Goal: Task Accomplishment & Management: Use online tool/utility

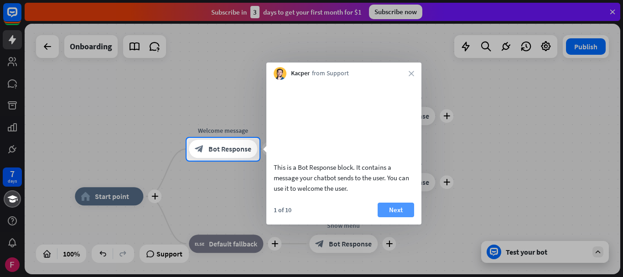
click at [397, 217] on button "Next" at bounding box center [396, 210] width 37 height 15
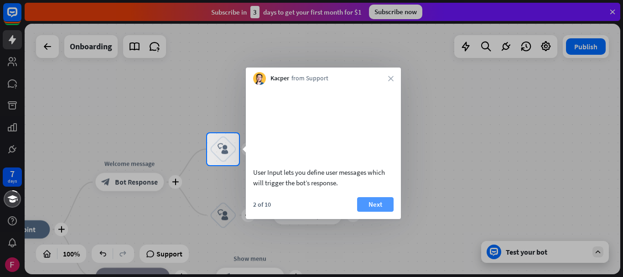
click at [372, 212] on button "Next" at bounding box center [375, 204] width 37 height 15
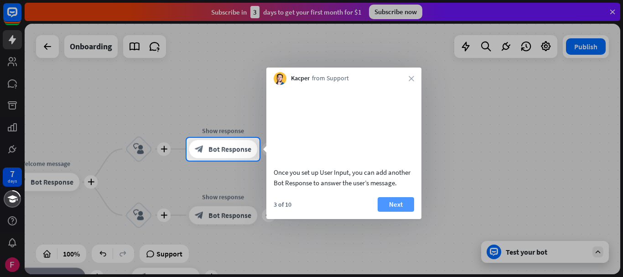
click at [383, 212] on button "Next" at bounding box center [396, 204] width 37 height 15
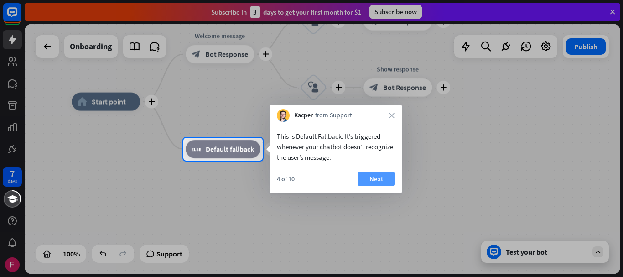
click at [384, 176] on button "Next" at bounding box center [376, 179] width 37 height 15
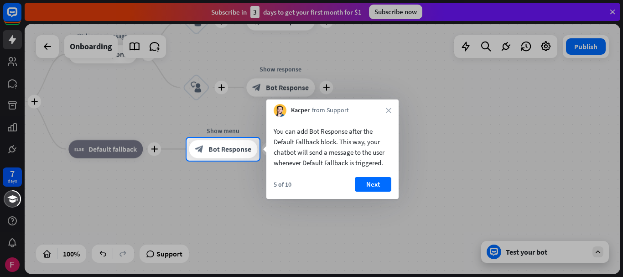
click at [396, 184] on div "5 of 10 Next" at bounding box center [333, 188] width 132 height 22
click at [382, 183] on button "Next" at bounding box center [373, 184] width 37 height 15
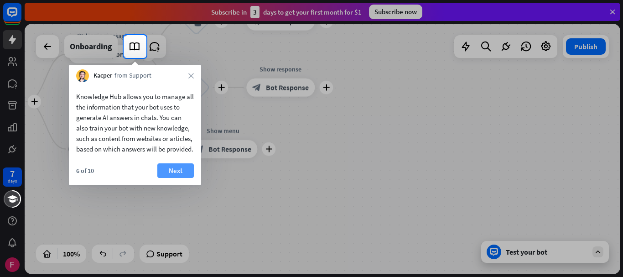
click at [183, 178] on button "Next" at bounding box center [175, 170] width 37 height 15
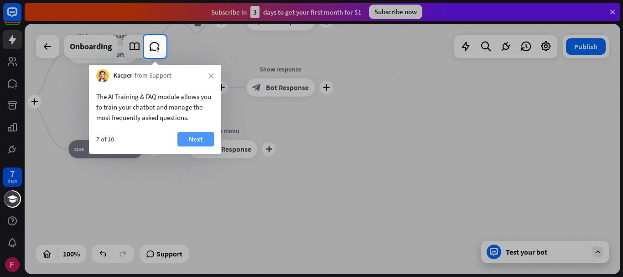
click at [194, 141] on button "Next" at bounding box center [196, 139] width 37 height 15
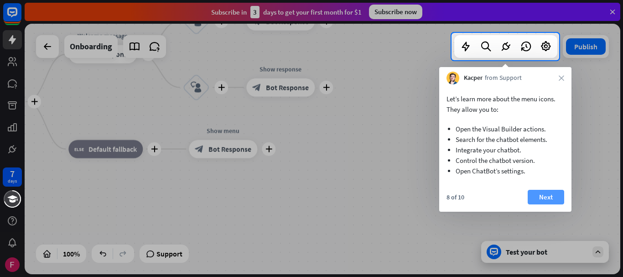
click at [534, 196] on button "Next" at bounding box center [546, 197] width 37 height 15
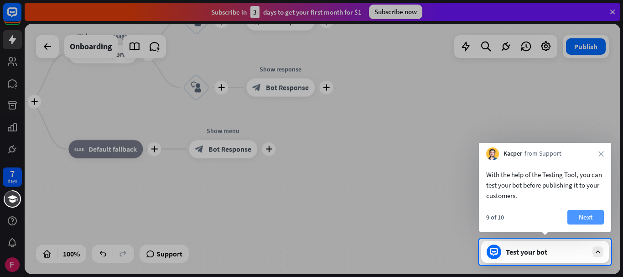
click at [590, 213] on button "Next" at bounding box center [586, 217] width 37 height 15
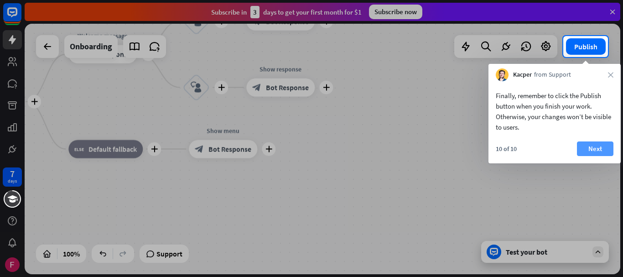
click at [598, 146] on button "Next" at bounding box center [595, 148] width 37 height 15
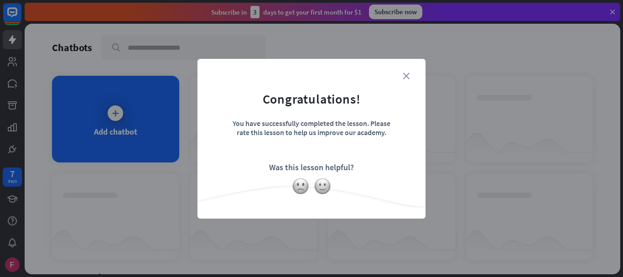
click at [404, 74] on icon "close" at bounding box center [406, 76] width 7 height 7
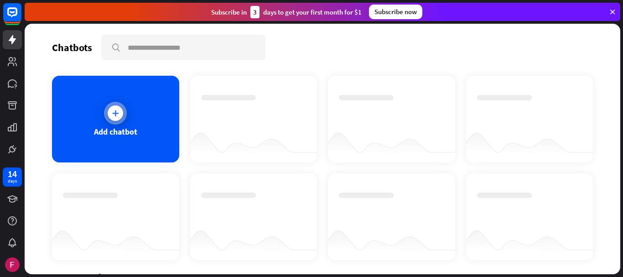
click at [121, 111] on div at bounding box center [116, 113] width 16 height 16
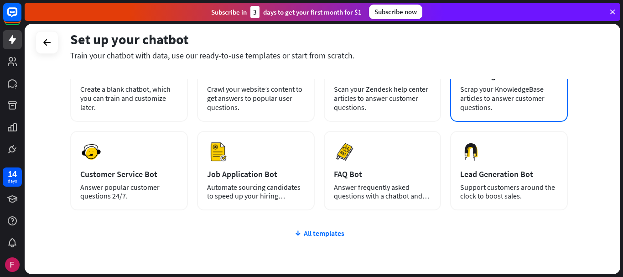
scroll to position [127, 0]
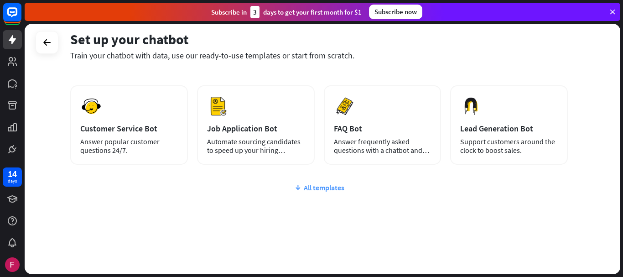
click at [328, 187] on div "All templates" at bounding box center [319, 187] width 498 height 9
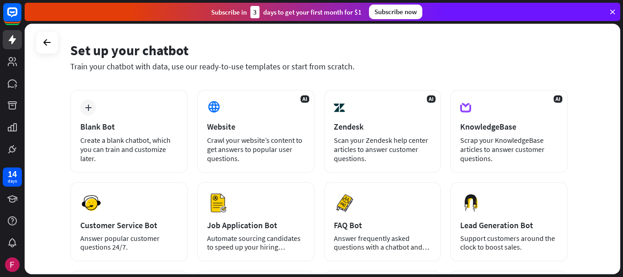
scroll to position [0, 0]
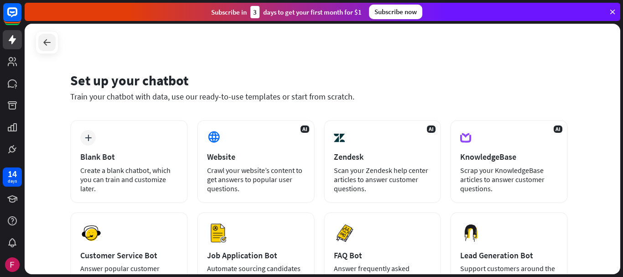
click at [46, 41] on icon at bounding box center [47, 42] width 11 height 11
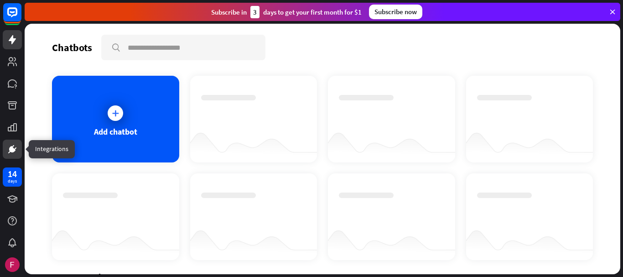
click at [10, 149] on icon at bounding box center [12, 149] width 6 height 6
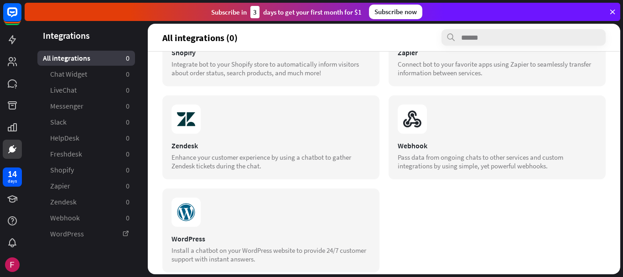
scroll to position [356, 0]
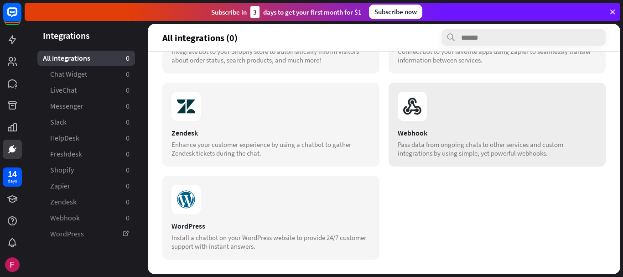
click at [423, 127] on div "Webhook Pass data from ongoing chats to other services and custom integrations …" at bounding box center [497, 125] width 217 height 84
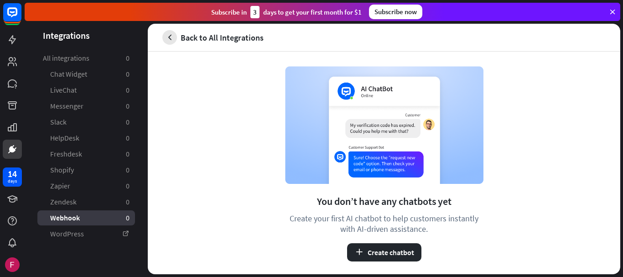
click at [172, 38] on icon "button" at bounding box center [170, 38] width 10 height 10
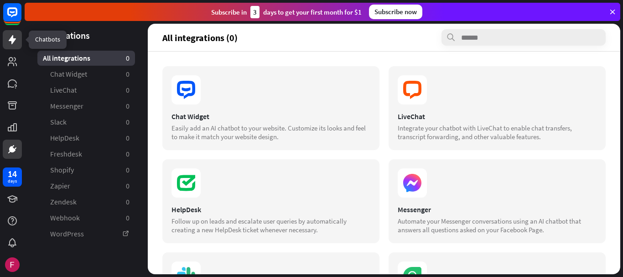
click at [10, 38] on icon at bounding box center [12, 39] width 11 height 11
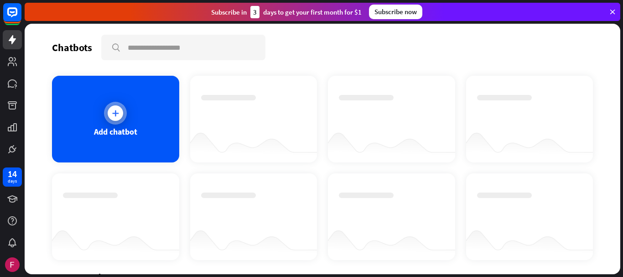
click at [107, 108] on div at bounding box center [115, 113] width 23 height 23
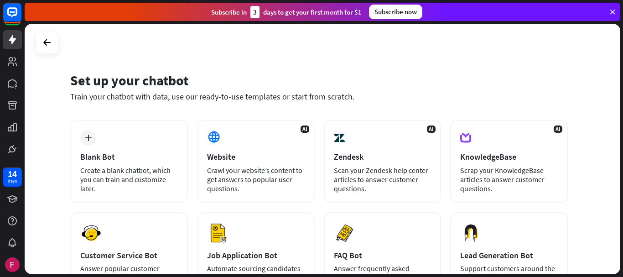
scroll to position [46, 0]
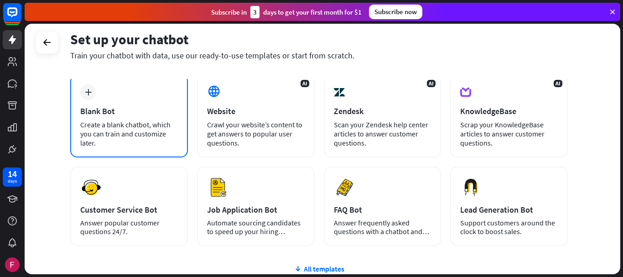
click at [84, 92] on div "plus" at bounding box center [88, 92] width 16 height 16
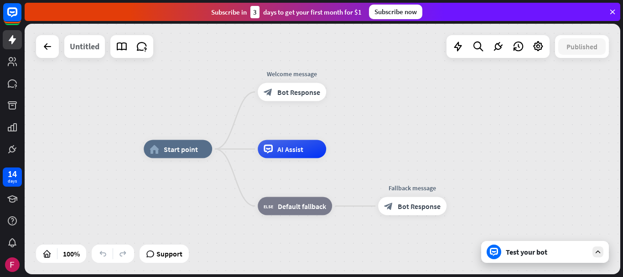
click at [78, 43] on div "Untitled" at bounding box center [85, 46] width 30 height 23
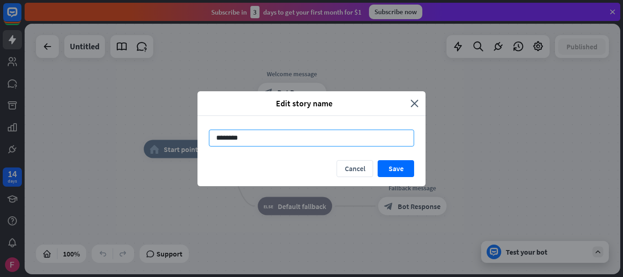
drag, startPoint x: 293, startPoint y: 138, endPoint x: 212, endPoint y: 140, distance: 81.2
click at [203, 139] on div "********" at bounding box center [312, 138] width 228 height 44
paste input "**********"
type input "**********"
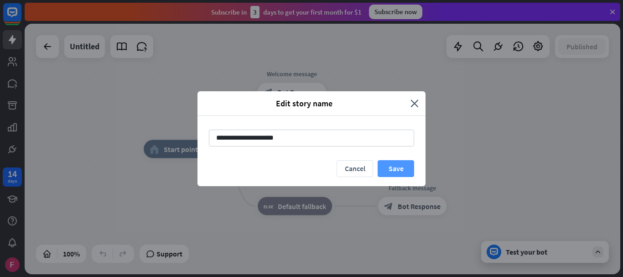
click at [398, 171] on button "Save" at bounding box center [396, 168] width 37 height 17
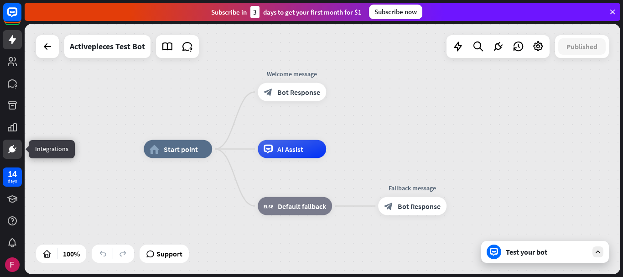
click at [7, 144] on icon at bounding box center [12, 149] width 11 height 11
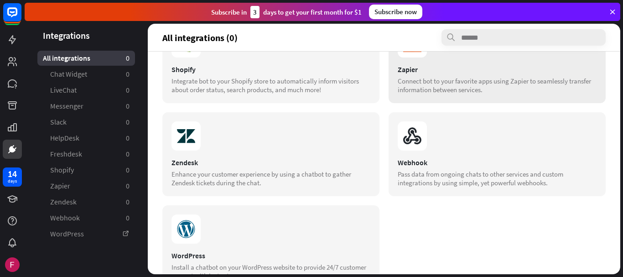
scroll to position [356, 0]
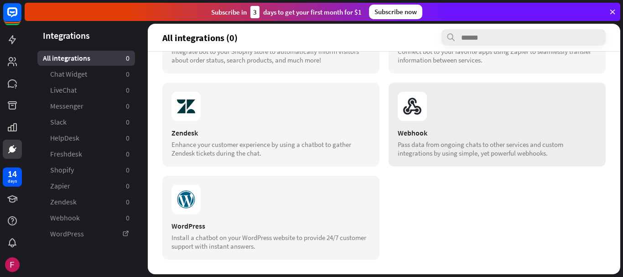
click at [454, 129] on div "Webhook" at bounding box center [497, 132] width 199 height 9
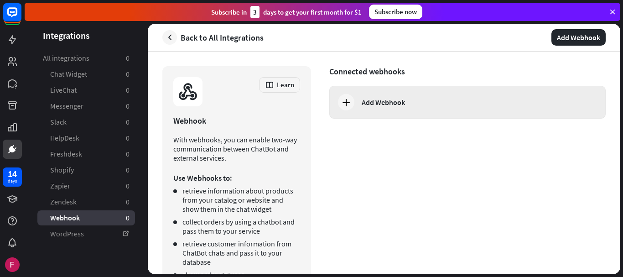
click at [408, 101] on div "Add Webhook" at bounding box center [476, 102] width 229 height 9
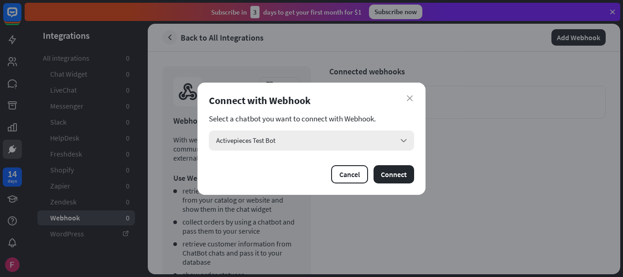
click at [294, 144] on div "Activepieces Test Bot arrow_down" at bounding box center [311, 141] width 205 height 20
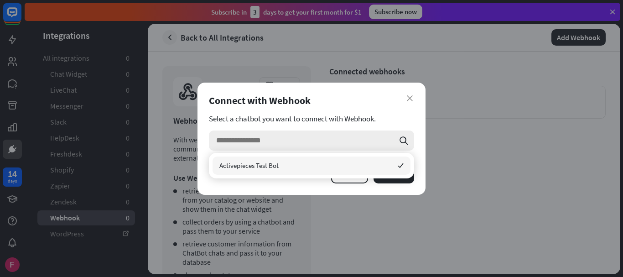
click at [294, 144] on input "search" at bounding box center [305, 141] width 178 height 20
click at [291, 166] on div "Activepieces Test Bot checked" at bounding box center [312, 166] width 198 height 18
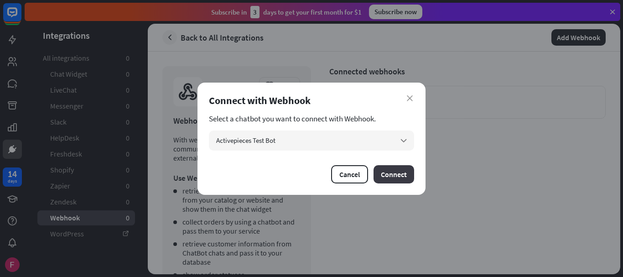
click at [394, 170] on button "Connect" at bounding box center [394, 174] width 41 height 18
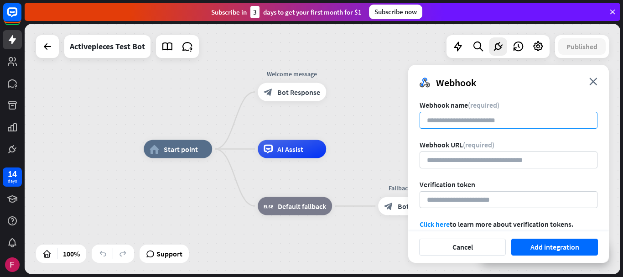
paste input "**********"
type input "**********"
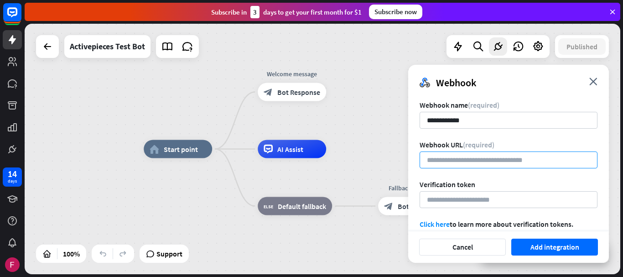
paste input "**********"
type input "**********"
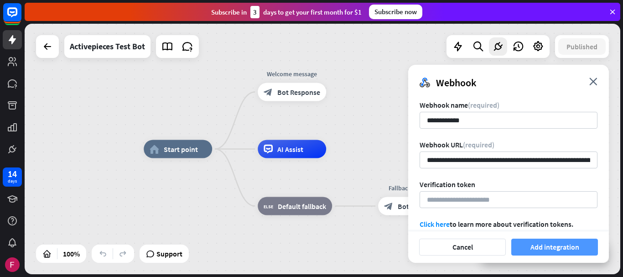
click at [526, 245] on button "Add integration" at bounding box center [555, 247] width 87 height 17
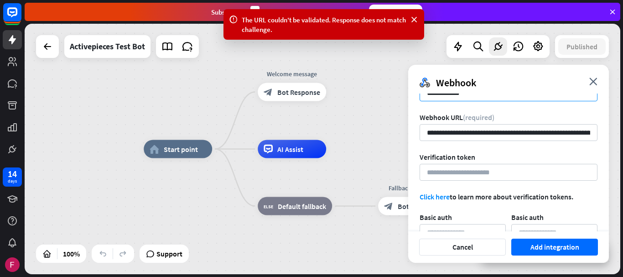
scroll to position [91, 0]
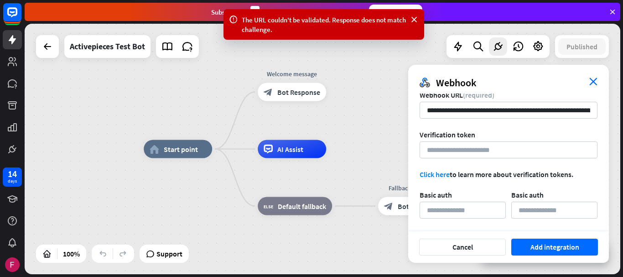
click at [590, 84] on icon "close" at bounding box center [594, 82] width 8 height 8
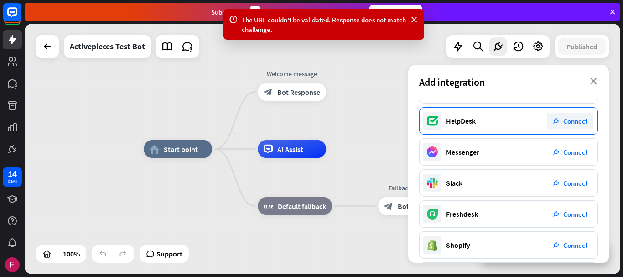
scroll to position [185, 0]
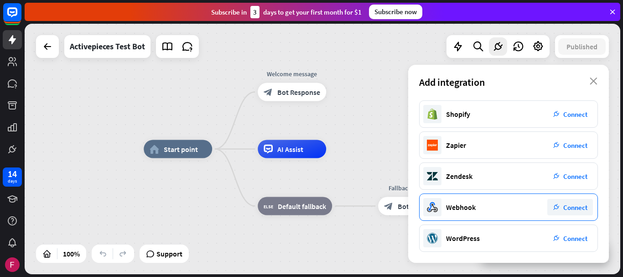
click at [573, 201] on div "plug_integration Connect" at bounding box center [571, 207] width 46 height 16
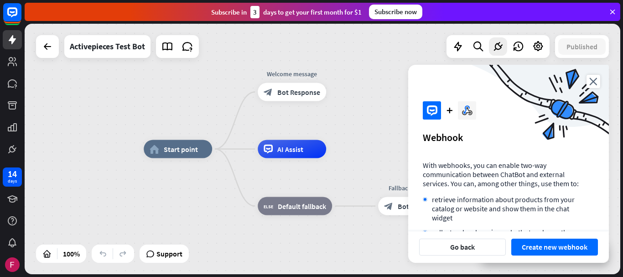
scroll to position [117, 0]
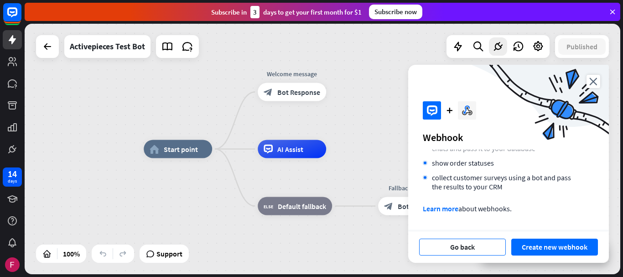
click at [476, 249] on button "Go back" at bounding box center [462, 247] width 87 height 17
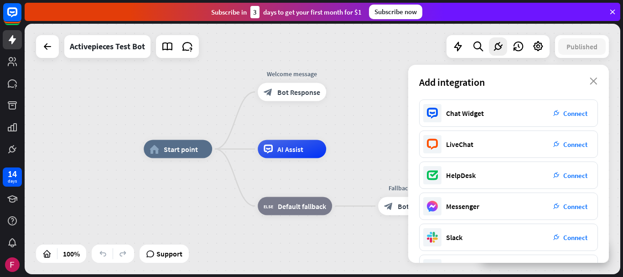
click at [366, 104] on div "home_2 Start point Welcome message block_bot_response Bot Response AI Assist bl…" at bounding box center [323, 149] width 596 height 251
click at [592, 80] on icon "close" at bounding box center [594, 81] width 8 height 7
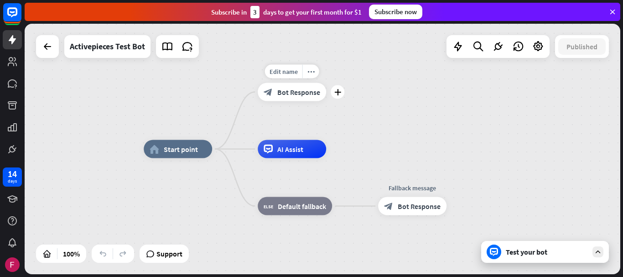
click at [298, 95] on span "Bot Response" at bounding box center [298, 92] width 43 height 9
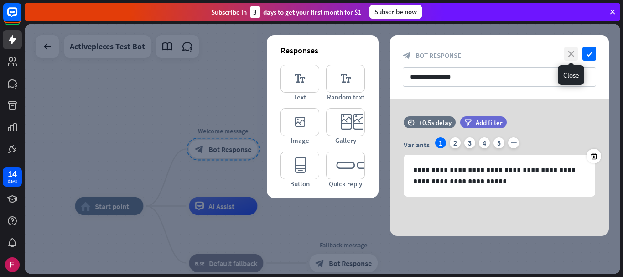
click at [569, 55] on icon "close" at bounding box center [571, 54] width 14 height 14
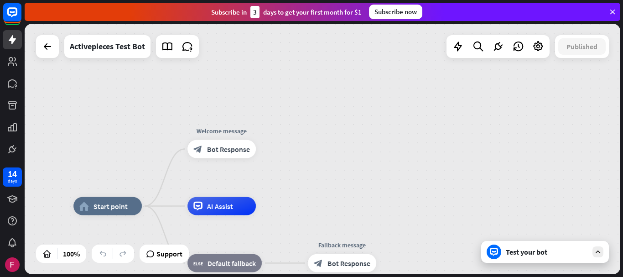
drag, startPoint x: 327, startPoint y: 149, endPoint x: 379, endPoint y: 95, distance: 74.2
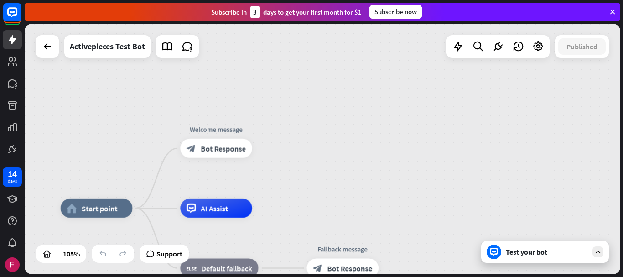
drag, startPoint x: 319, startPoint y: 171, endPoint x: 374, endPoint y: 121, distance: 74.0
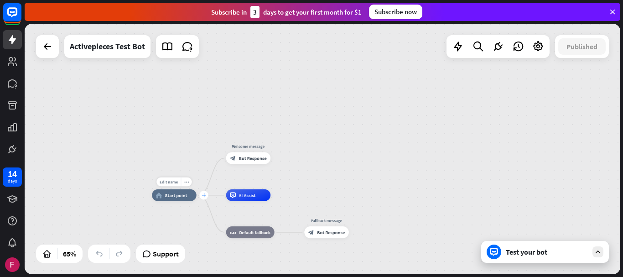
click at [203, 194] on icon "plus" at bounding box center [204, 195] width 5 height 4
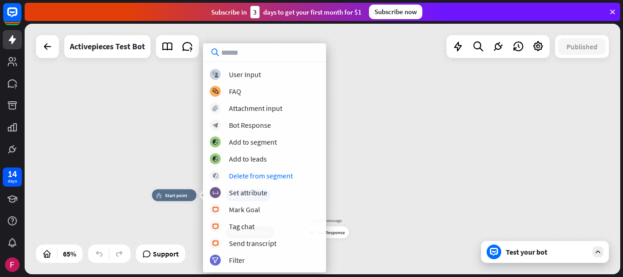
click at [384, 153] on div "plus home_2 Start point Welcome message block_bot_response Bot Response AI Assi…" at bounding box center [323, 149] width 596 height 251
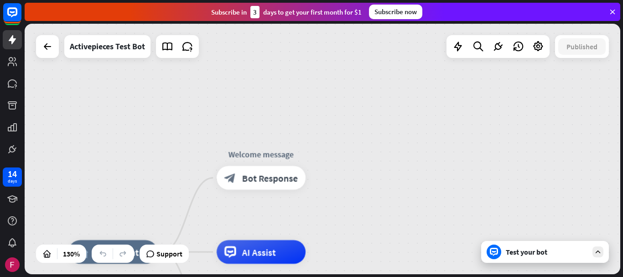
drag, startPoint x: 358, startPoint y: 185, endPoint x: 363, endPoint y: 101, distance: 83.6
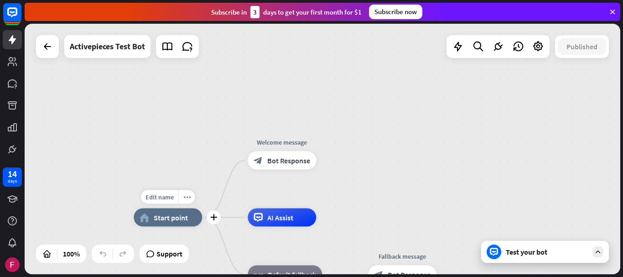
click at [170, 224] on div "home_2 Start point" at bounding box center [168, 217] width 68 height 18
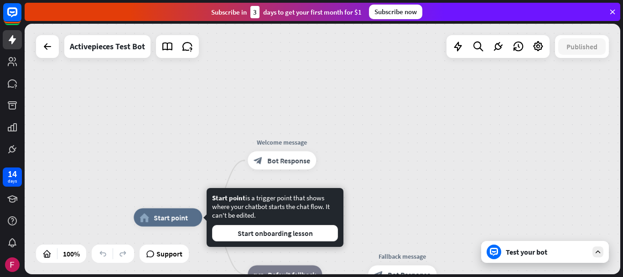
click at [383, 187] on div "home_2 Start point Welcome message block_bot_response Bot Response AI Assist bl…" at bounding box center [323, 149] width 596 height 251
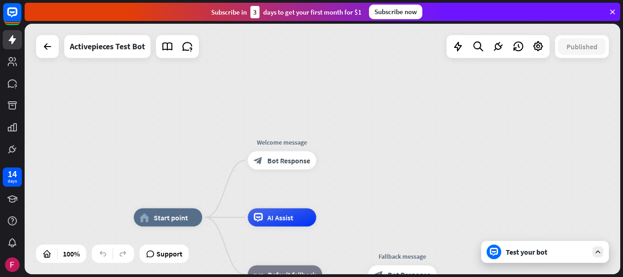
click at [387, 149] on div "home_2 Start point Welcome message block_bot_response Bot Response AI Assist bl…" at bounding box center [323, 149] width 596 height 251
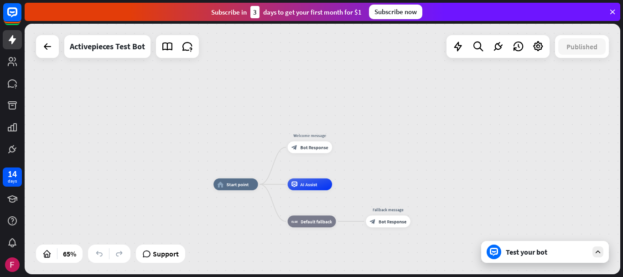
drag, startPoint x: 379, startPoint y: 167, endPoint x: 365, endPoint y: 112, distance: 56.1
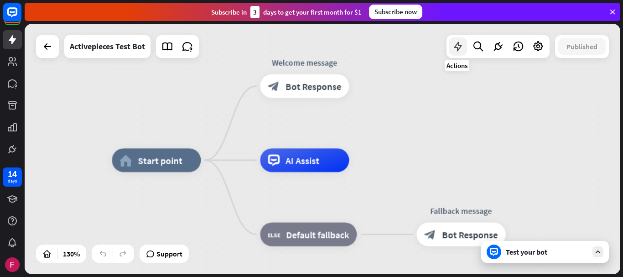
click at [457, 47] on icon at bounding box center [458, 47] width 12 height 12
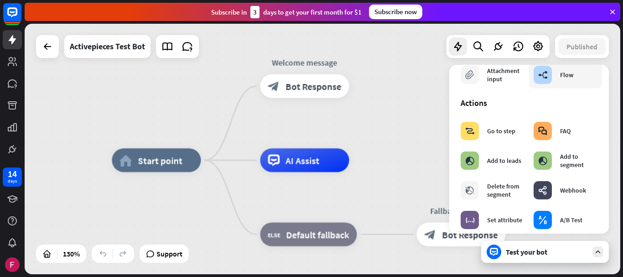
scroll to position [46, 0]
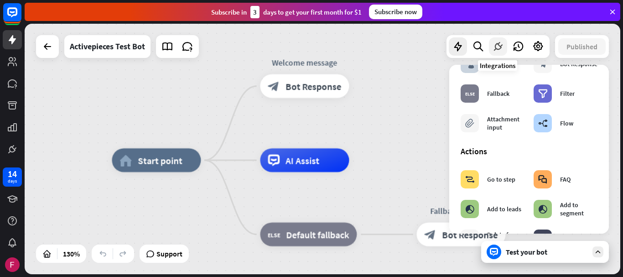
click at [496, 47] on icon at bounding box center [498, 47] width 12 height 12
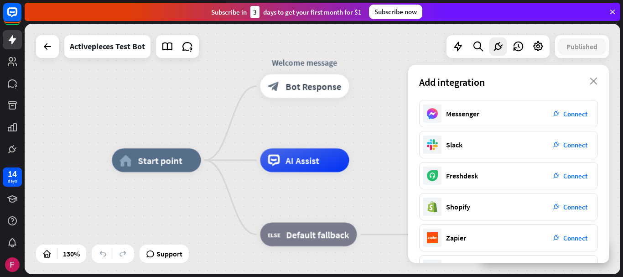
scroll to position [0, 0]
click at [456, 42] on icon at bounding box center [458, 47] width 12 height 12
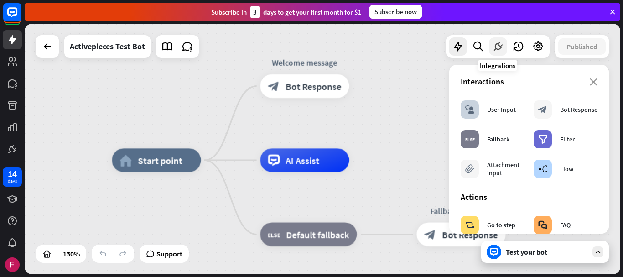
click at [502, 49] on icon at bounding box center [498, 47] width 12 height 12
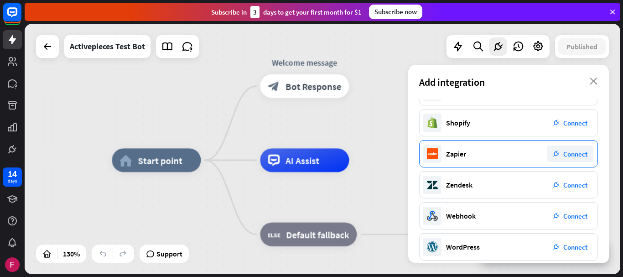
scroll to position [185, 0]
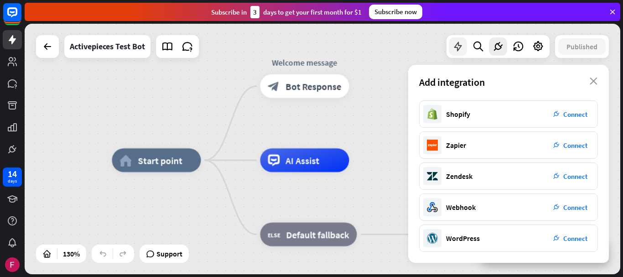
click at [460, 52] on icon at bounding box center [458, 47] width 12 height 12
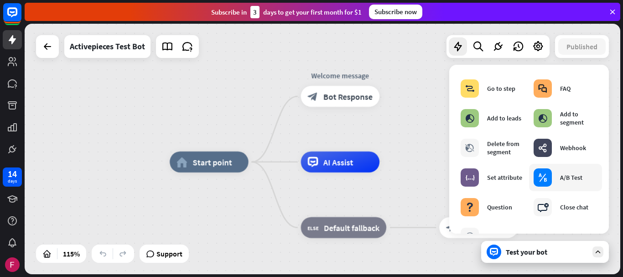
scroll to position [137, 0]
click at [570, 147] on div "Webhook" at bounding box center [573, 147] width 26 height 8
click at [562, 149] on div "Webhook" at bounding box center [573, 147] width 26 height 8
click at [545, 150] on icon "webhooks" at bounding box center [542, 147] width 9 height 9
